Goal: Information Seeking & Learning: Learn about a topic

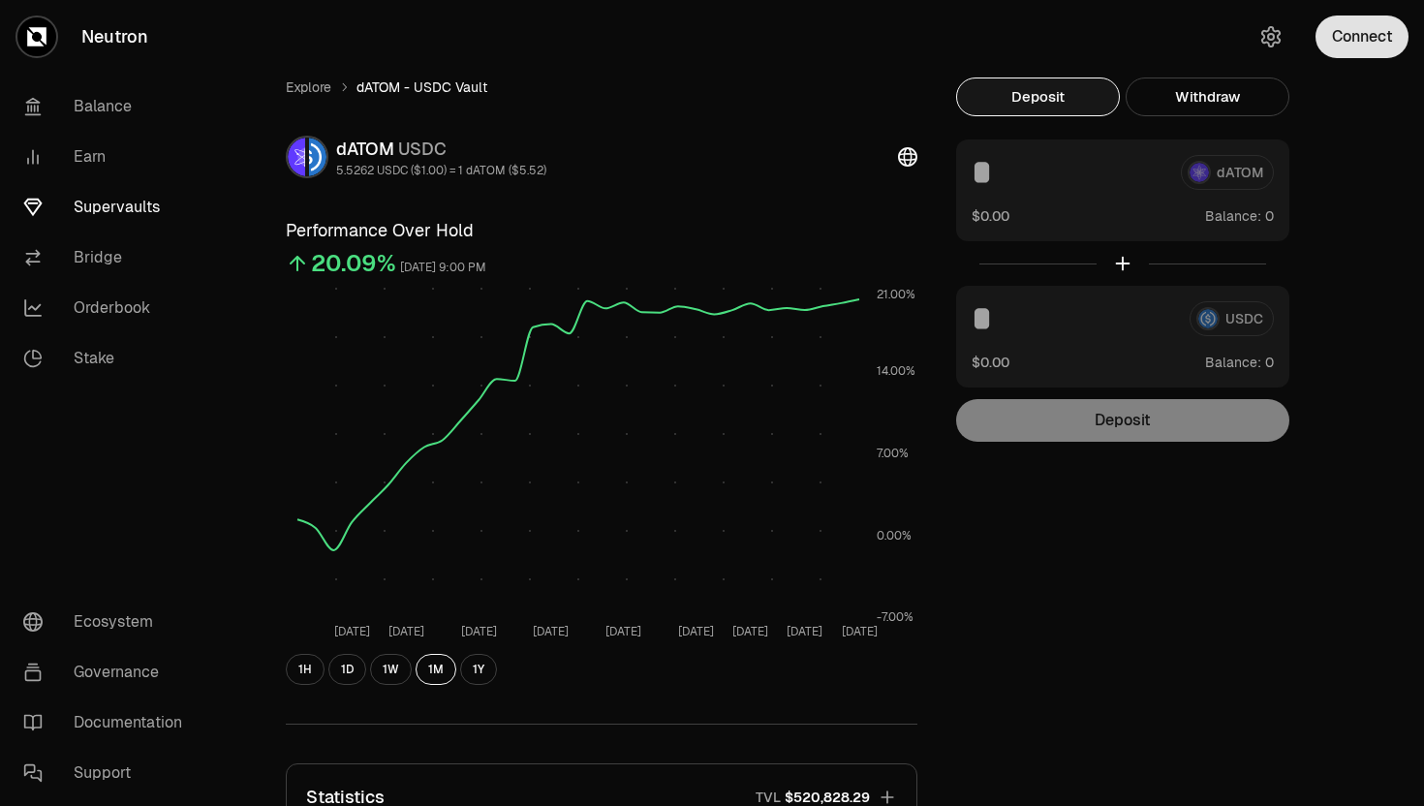
scroll to position [188, 0]
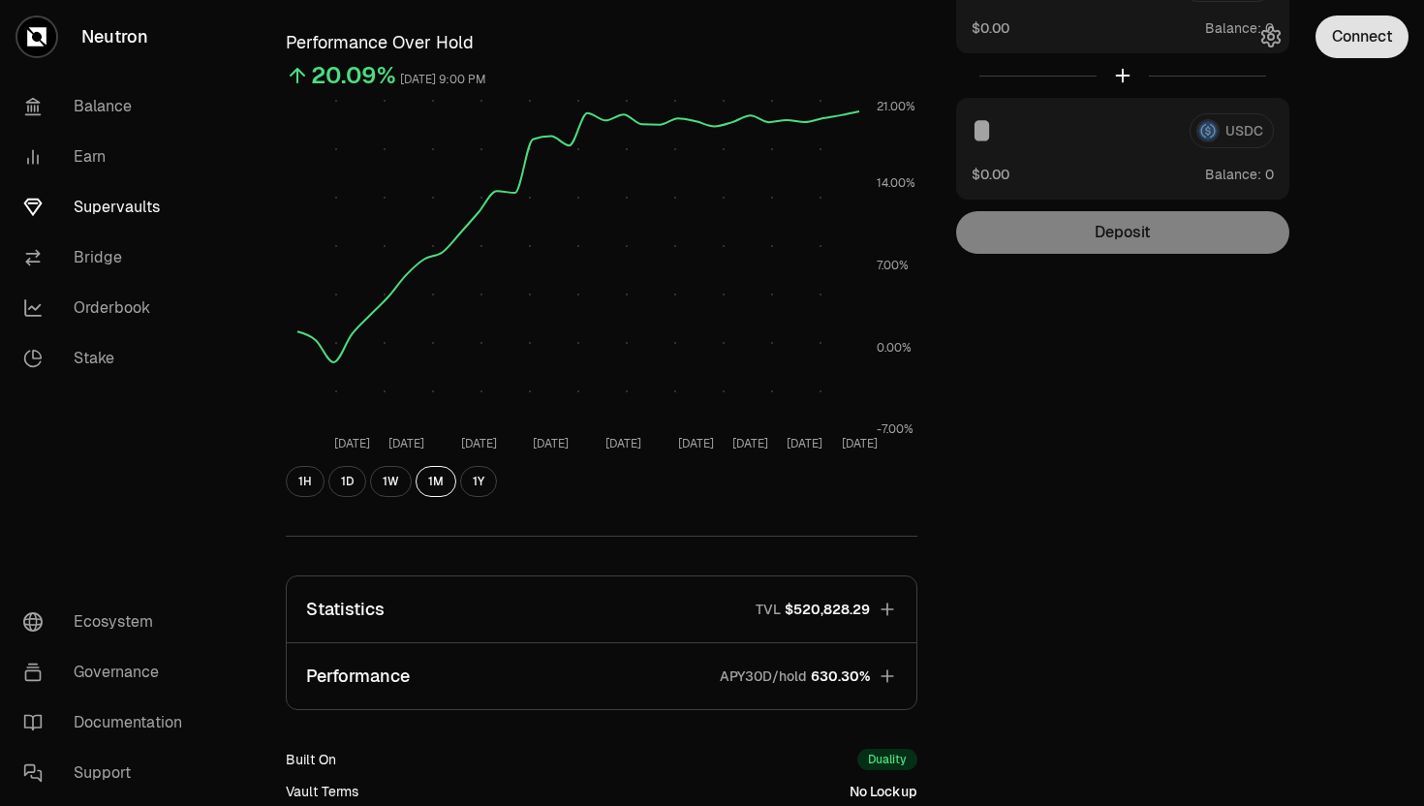
click at [1341, 44] on button "Connect" at bounding box center [1361, 36] width 93 height 43
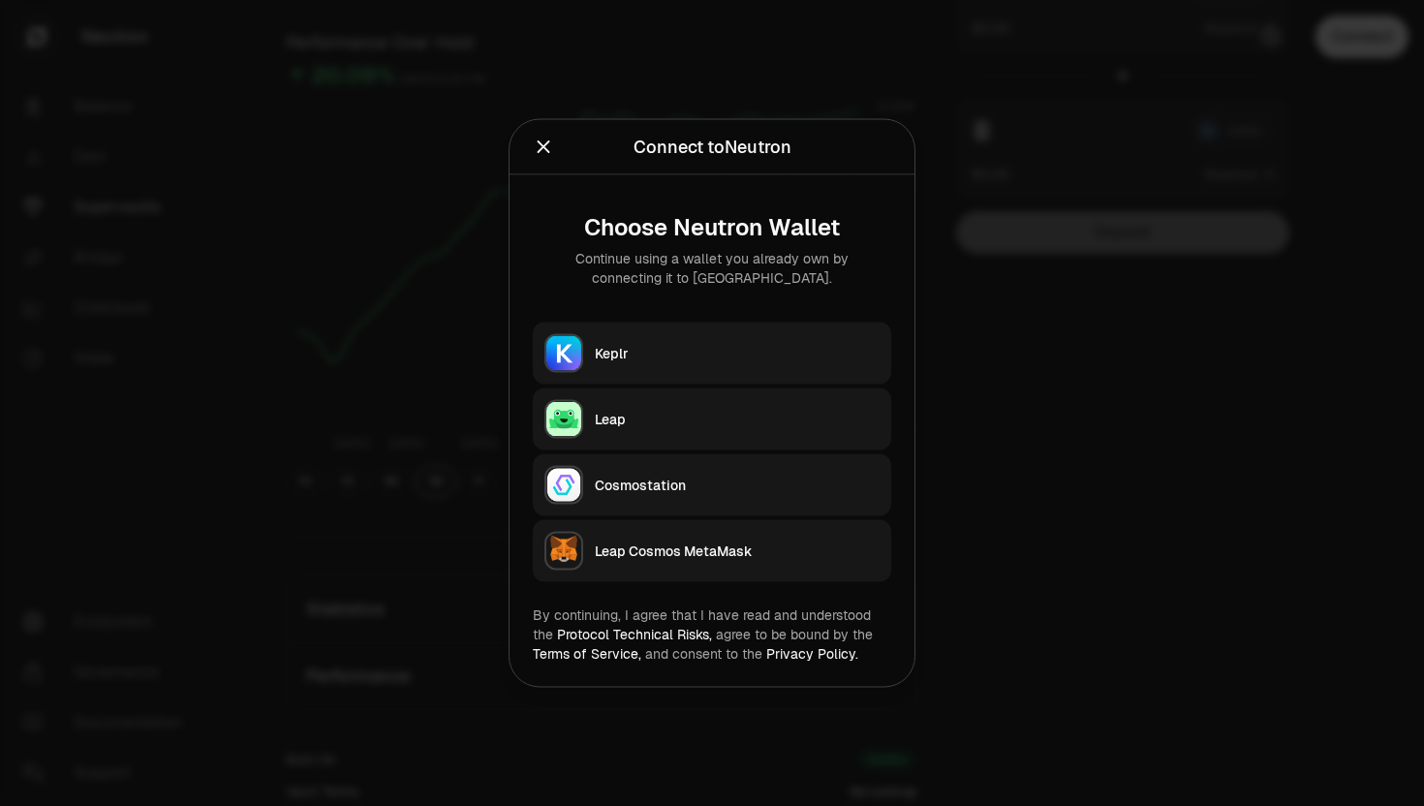
click at [612, 345] on div "Keplr" at bounding box center [737, 353] width 285 height 19
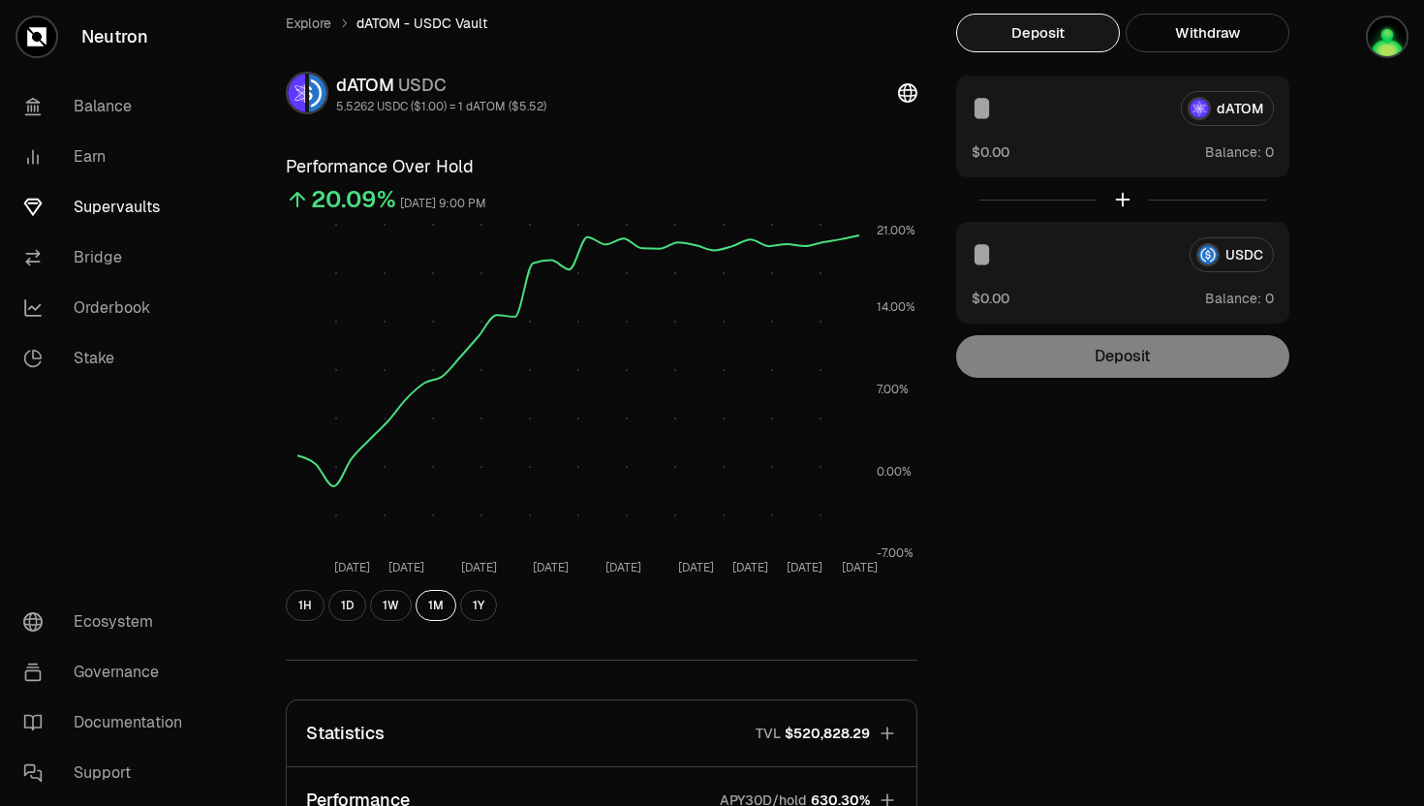
scroll to position [0, 0]
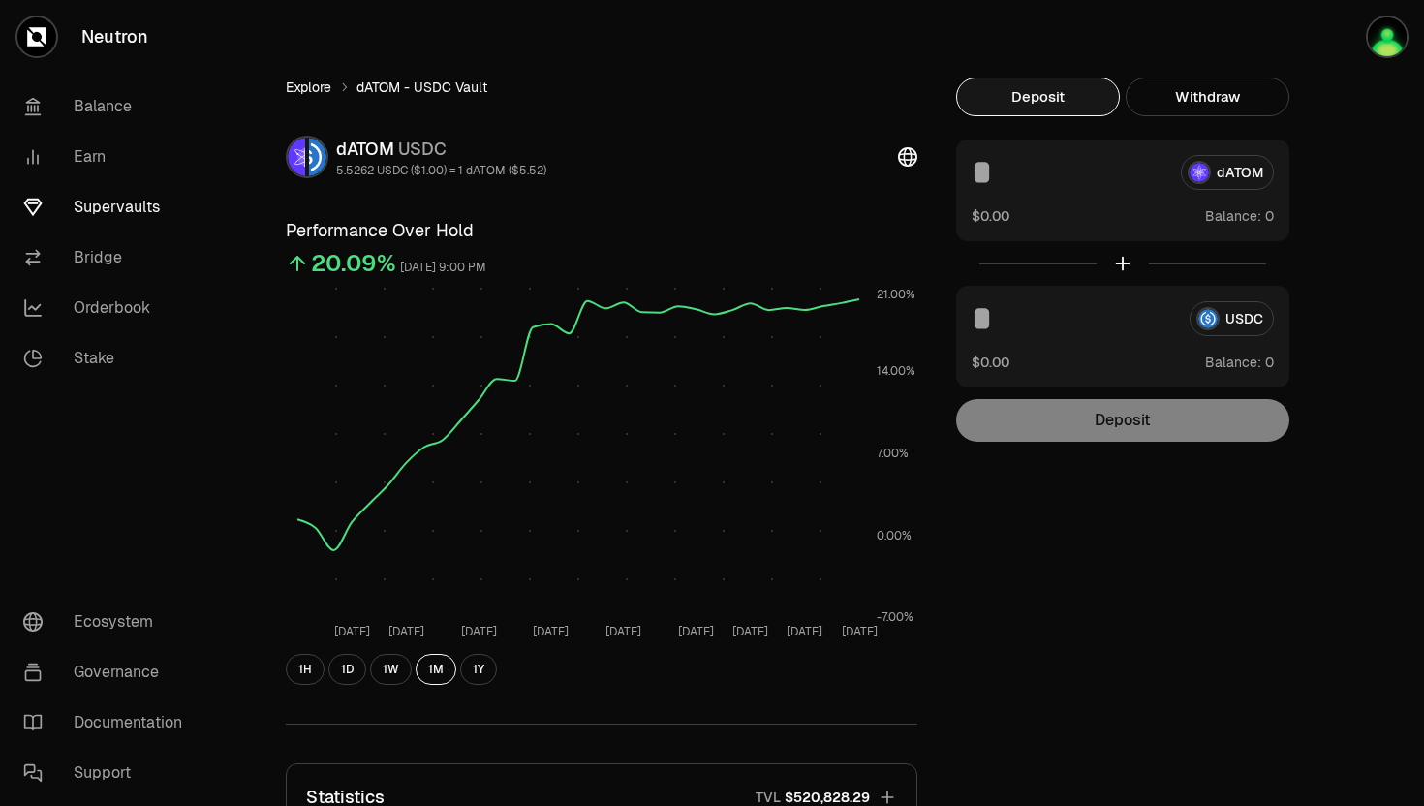
click at [309, 89] on link "Explore" at bounding box center [309, 86] width 46 height 19
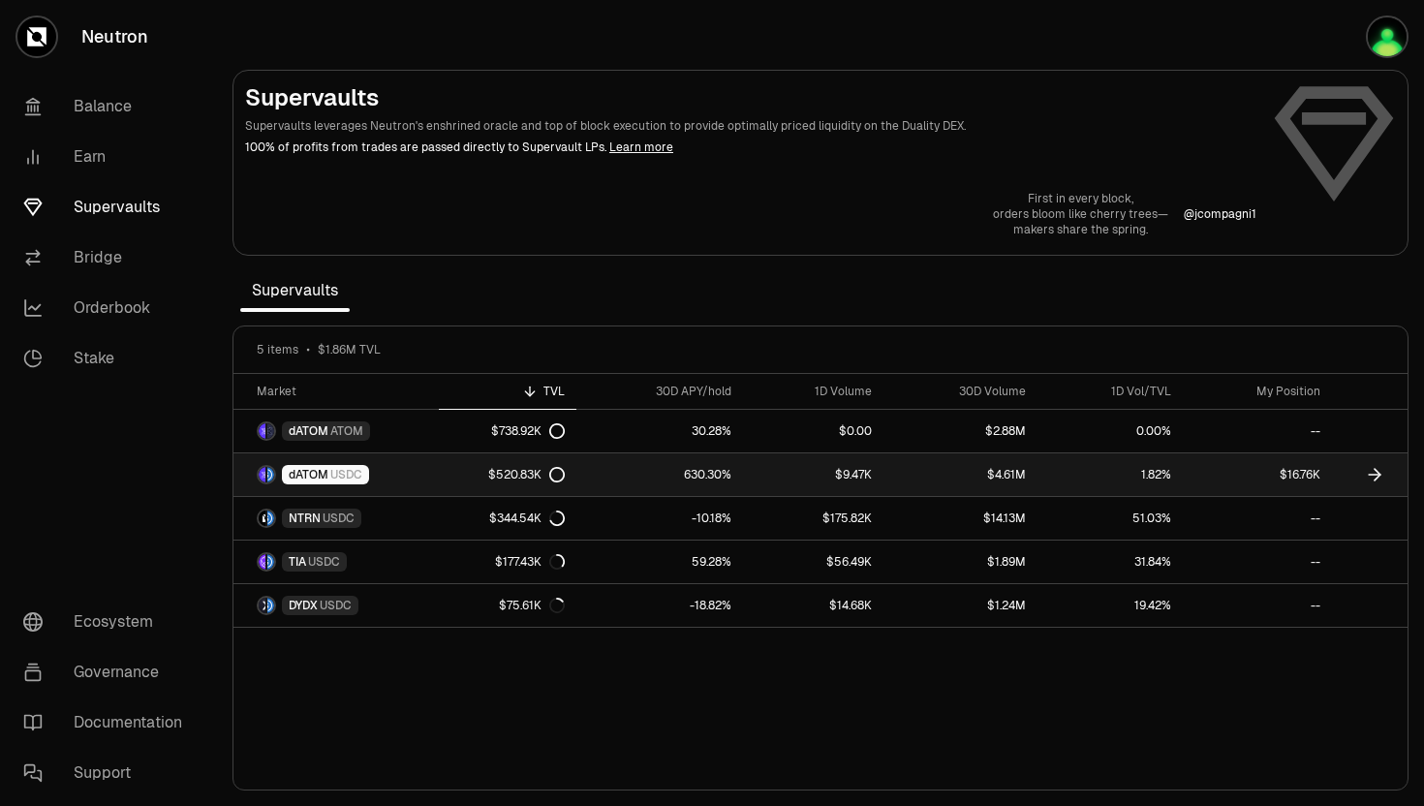
click at [305, 477] on span "dATOM" at bounding box center [309, 474] width 40 height 15
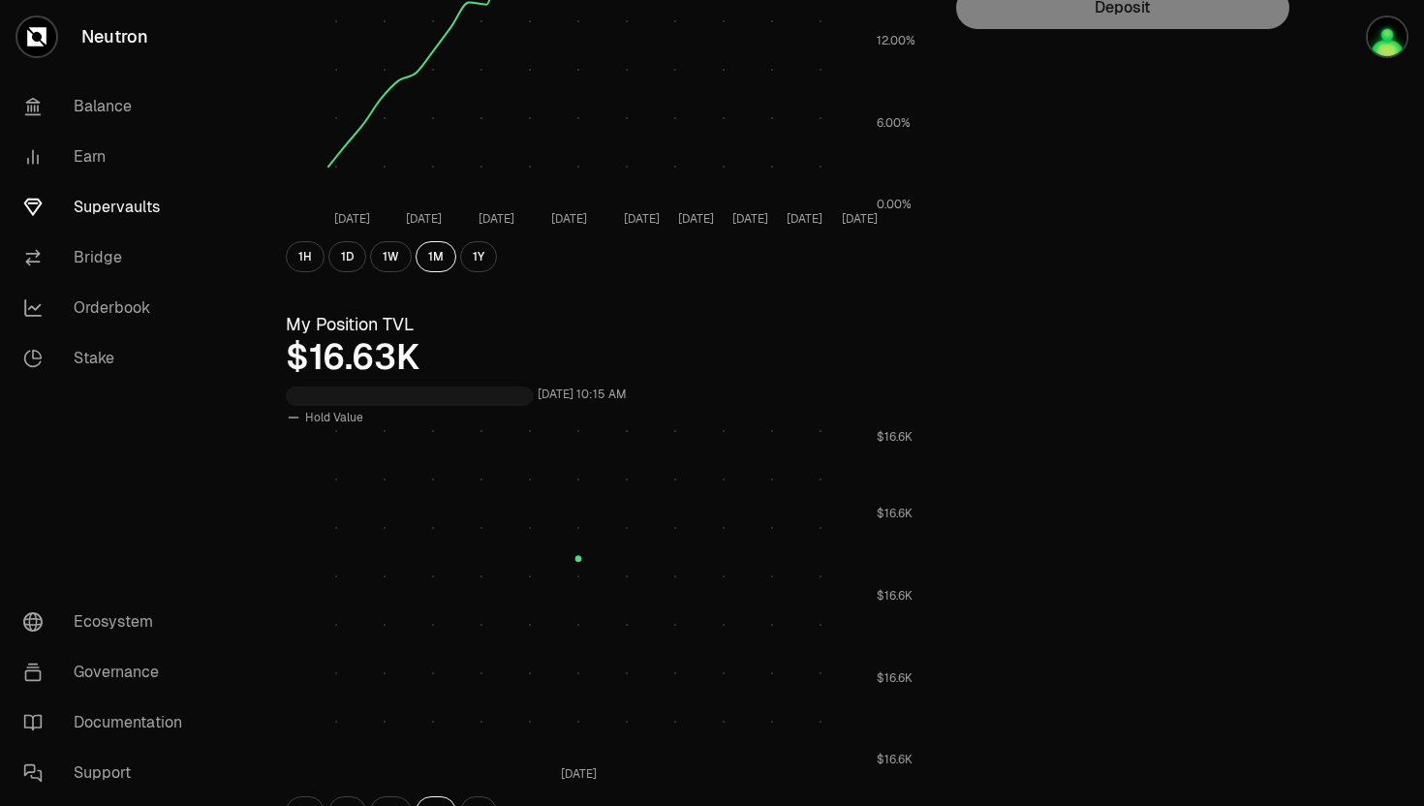
scroll to position [568, 0]
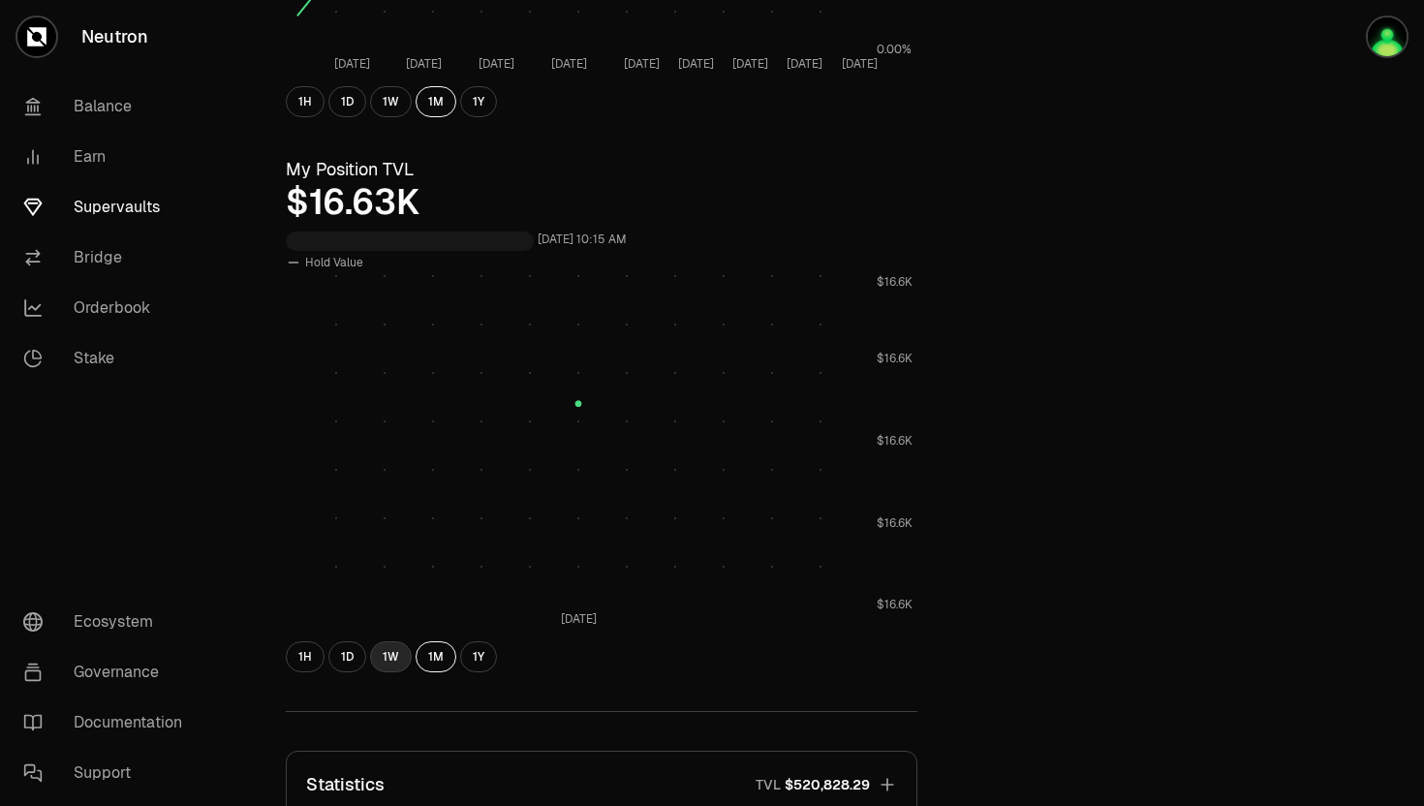
click at [394, 662] on button "1W" at bounding box center [391, 656] width 42 height 31
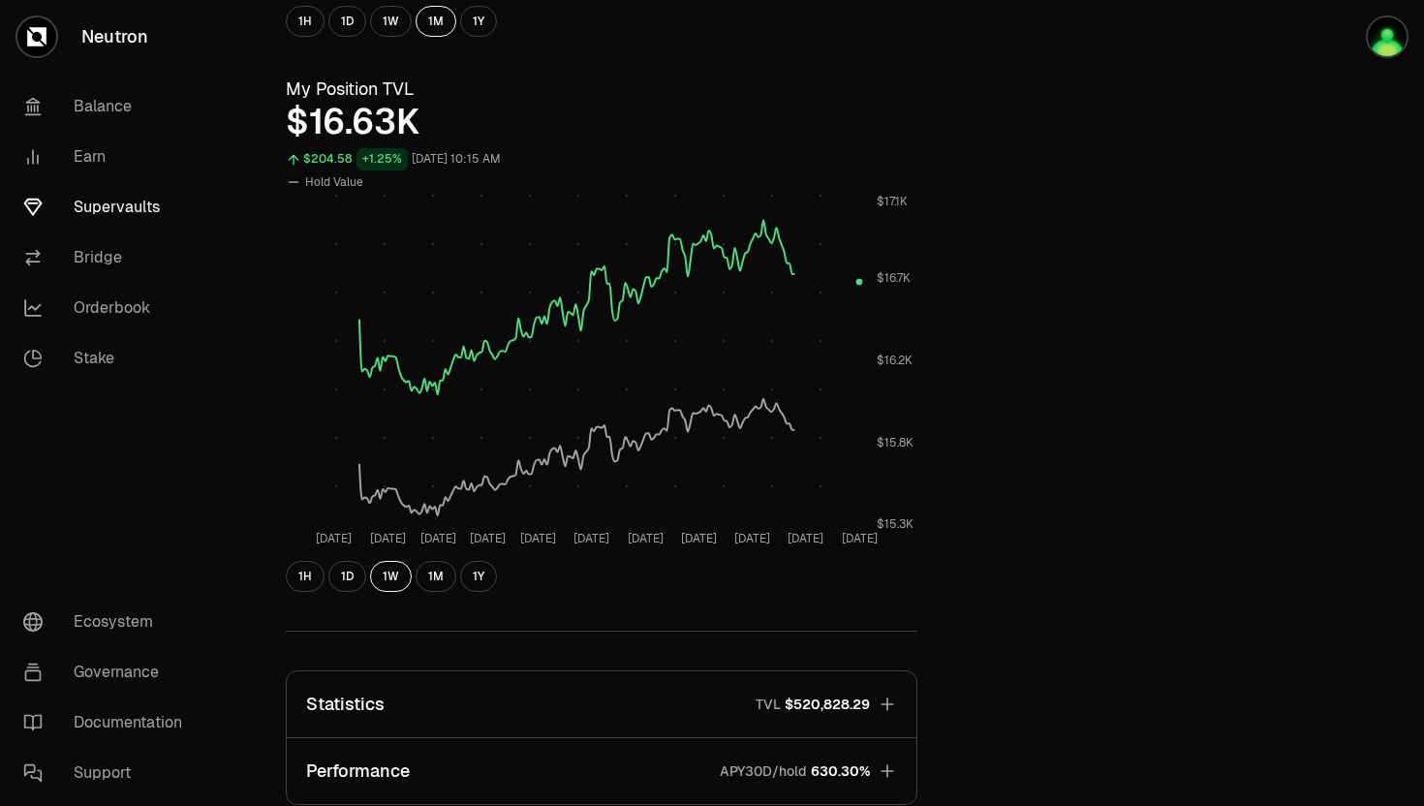
scroll to position [542, 0]
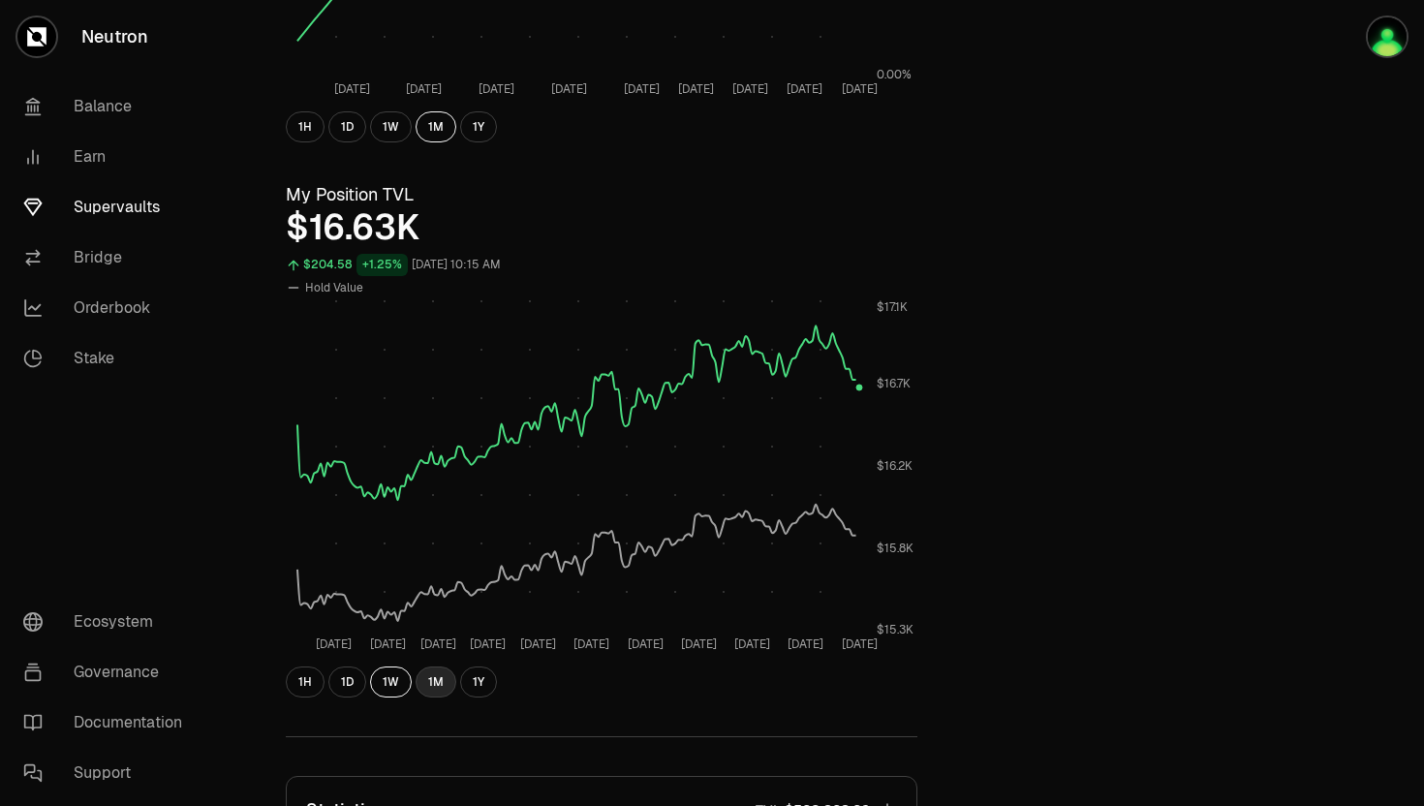
click at [426, 680] on button "1M" at bounding box center [436, 681] width 41 height 31
